Goal: Information Seeking & Learning: Learn about a topic

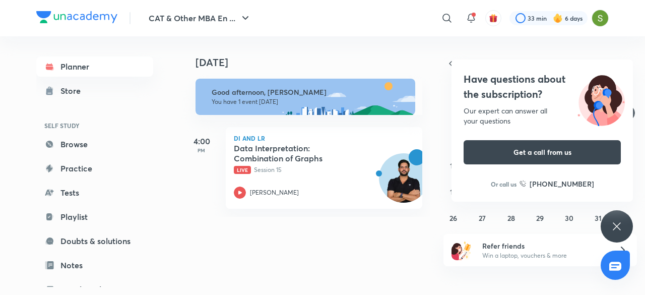
click at [621, 221] on icon at bounding box center [617, 226] width 12 height 12
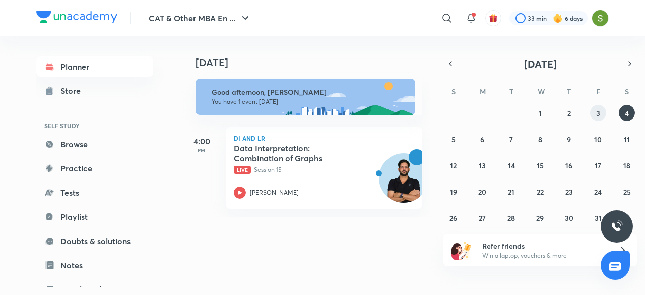
click at [597, 114] on abbr "3" at bounding box center [598, 113] width 4 height 10
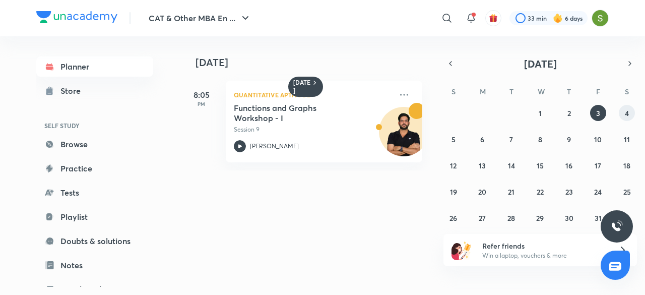
click at [626, 111] on abbr "4" at bounding box center [627, 113] width 4 height 10
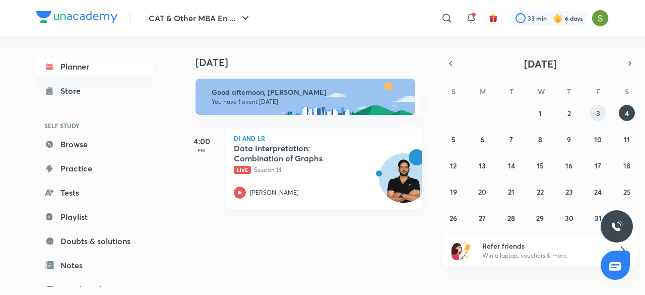
click at [593, 111] on button "3" at bounding box center [598, 113] width 16 height 16
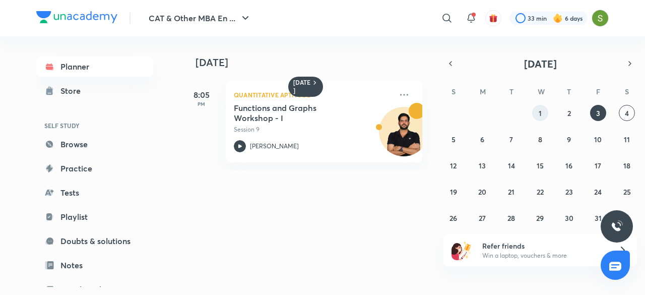
click at [545, 110] on button "1" at bounding box center [540, 113] width 16 height 16
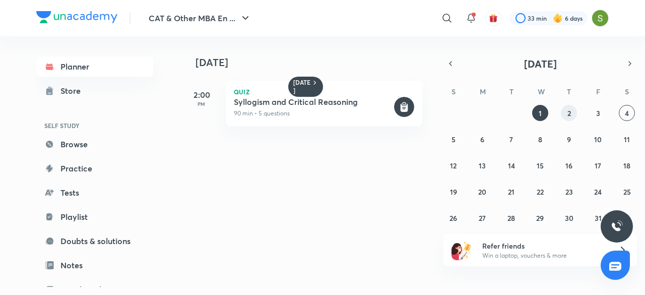
click at [572, 108] on button "2" at bounding box center [569, 113] width 16 height 16
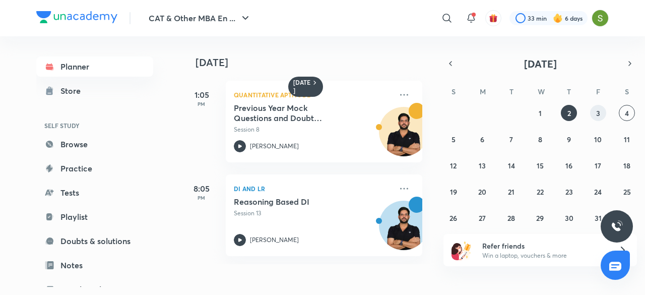
click at [597, 108] on abbr "3" at bounding box center [598, 113] width 4 height 10
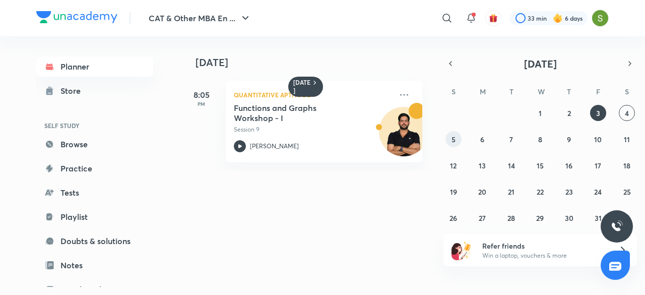
click at [456, 142] on button "5" at bounding box center [453, 139] width 16 height 16
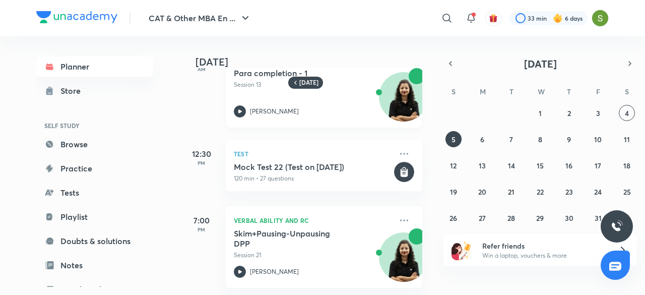
scroll to position [110, 1]
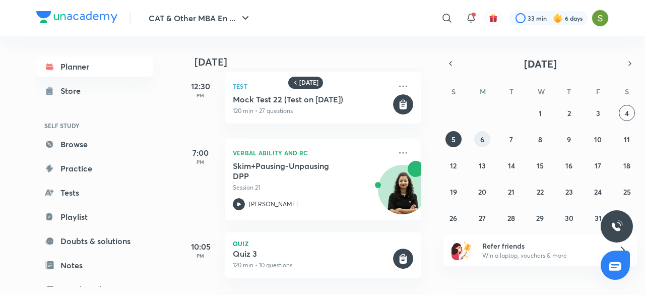
click at [482, 142] on abbr "6" at bounding box center [482, 140] width 4 height 10
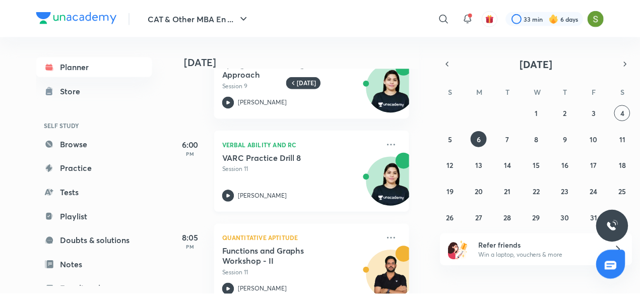
scroll to position [139, 10]
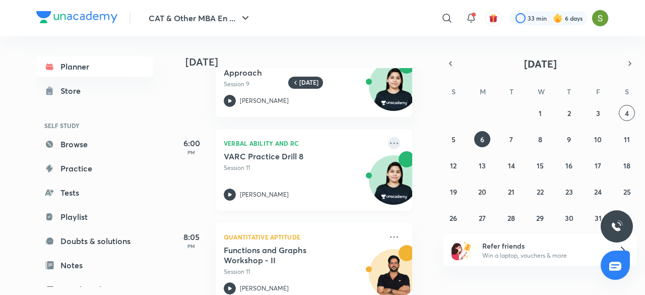
click at [388, 140] on icon at bounding box center [394, 143] width 12 height 12
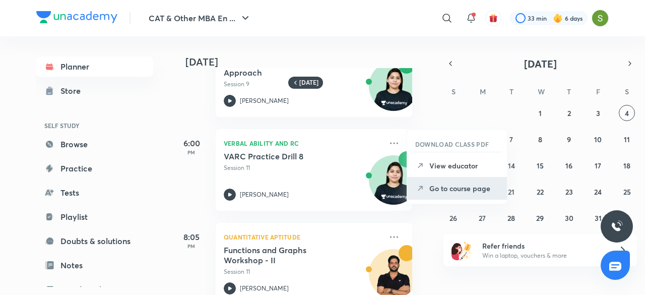
click at [436, 184] on p "Go to course page" at bounding box center [464, 188] width 70 height 11
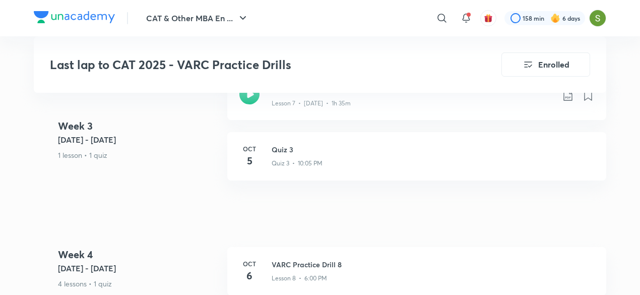
scroll to position [1150, 0]
